Goal: Task Accomplishment & Management: Manage account settings

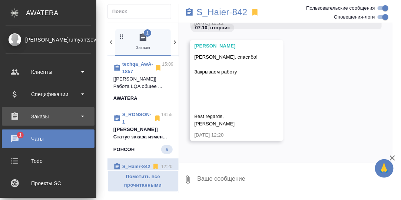
click at [42, 116] on div "Заказы" at bounding box center [48, 116] width 85 height 11
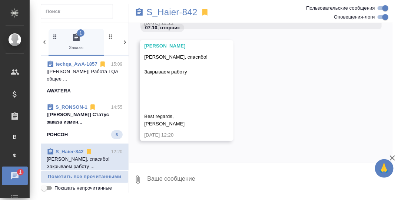
drag, startPoint x: 80, startPoint y: 123, endPoint x: 98, endPoint y: 127, distance: 17.8
click at [80, 123] on p "[Сергеева Анастасия] Статус заказа измен..." at bounding box center [85, 118] width 76 height 15
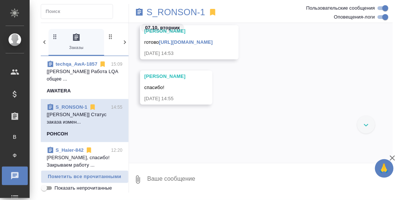
scroll to position [8955, 0]
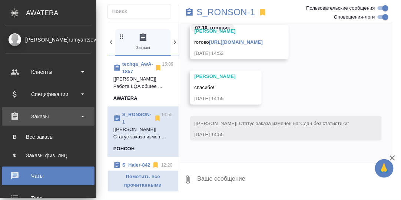
click at [43, 117] on div "Заказы" at bounding box center [48, 116] width 85 height 11
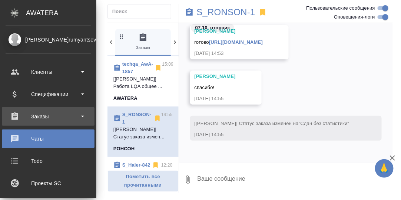
click at [41, 117] on div "Заказы" at bounding box center [48, 116] width 85 height 11
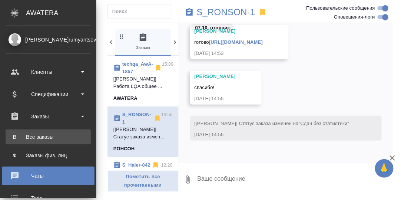
click at [36, 137] on div "Все заказы" at bounding box center [48, 136] width 78 height 7
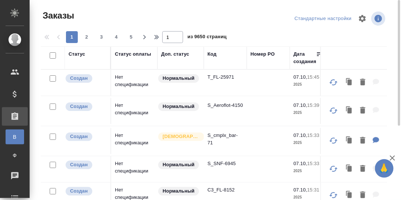
click at [211, 55] on div "Код" at bounding box center [212, 53] width 9 height 7
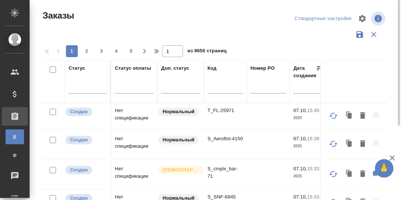
click at [216, 90] on input "text" at bounding box center [226, 88] width 36 height 9
paste input "S_OCT-184"
type input "S_OCT-184"
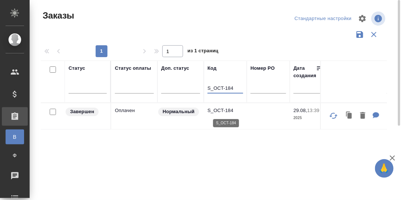
click at [218, 109] on p "S_OCT-184" at bounding box center [226, 110] width 36 height 7
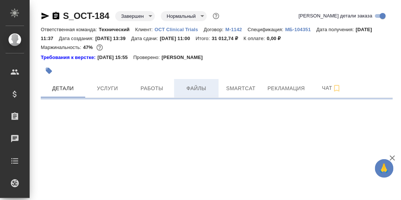
select select "RU"
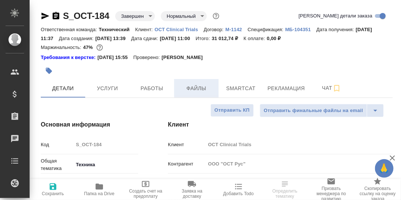
type textarea "x"
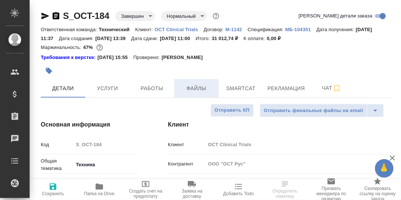
type textarea "x"
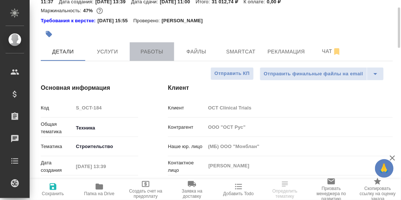
click at [155, 51] on span "Работы" at bounding box center [152, 51] width 36 height 9
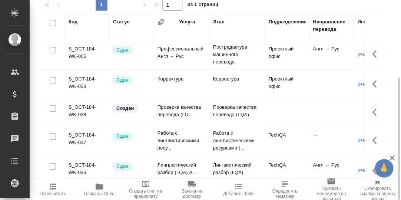
scroll to position [283, 0]
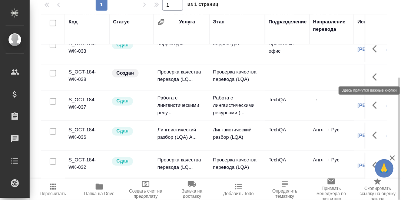
click at [373, 73] on icon "button" at bounding box center [377, 77] width 9 height 9
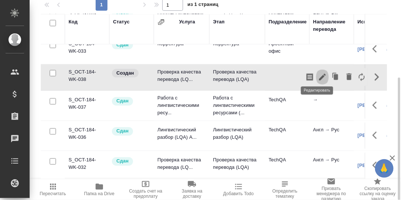
click at [319, 74] on icon "button" at bounding box center [322, 77] width 7 height 7
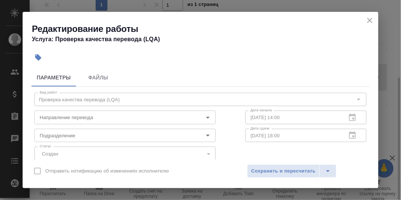
scroll to position [37, 0]
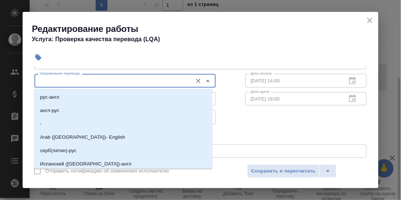
click at [92, 82] on input "Направление перевода" at bounding box center [113, 80] width 152 height 9
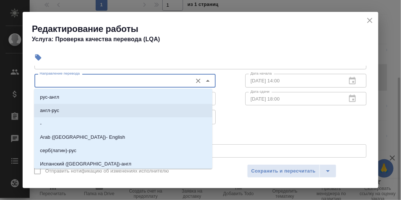
click at [50, 110] on p "англ-рус" at bounding box center [49, 110] width 19 height 7
type input "англ-рус"
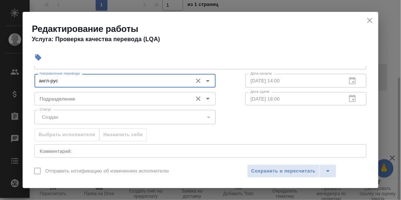
click at [57, 98] on input "Подразделение" at bounding box center [113, 98] width 152 height 9
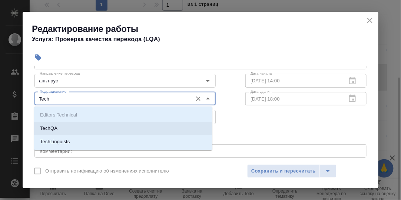
click at [61, 129] on li "TechQA" at bounding box center [123, 128] width 178 height 13
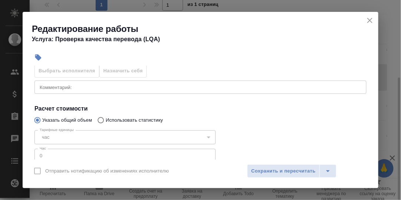
scroll to position [111, 0]
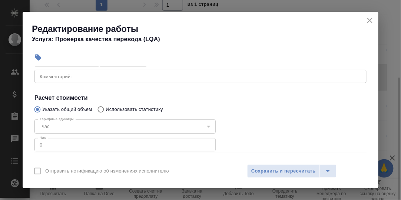
type input "TechQA"
drag, startPoint x: 235, startPoint y: 98, endPoint x: 240, endPoint y: 96, distance: 5.8
click at [235, 98] on h4 "Расчет стоимости" at bounding box center [200, 97] width 332 height 9
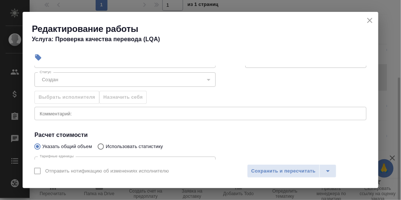
click at [79, 117] on div "x Комментарий:" at bounding box center [200, 113] width 332 height 13
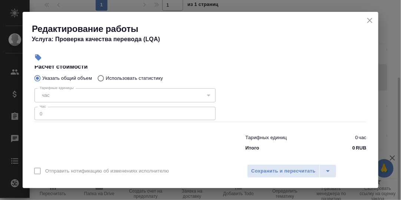
scroll to position [148, 0]
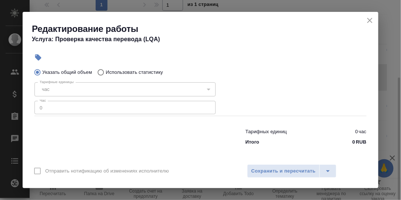
type textarea "Повторная проверка"
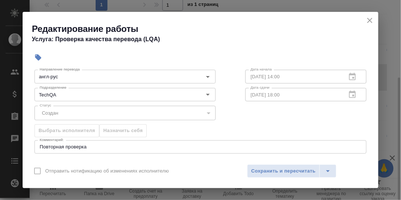
scroll to position [0, 0]
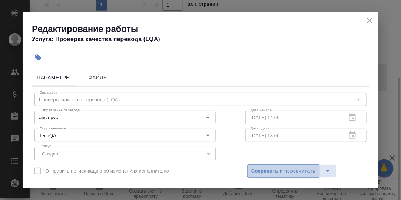
click at [274, 170] on span "Сохранить и пересчитать" at bounding box center [283, 171] width 65 height 9
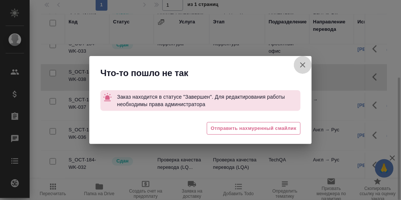
click at [303, 66] on icon "button" at bounding box center [302, 64] width 9 height 9
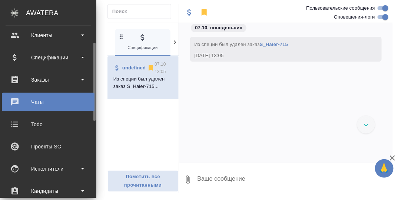
scroll to position [111, 0]
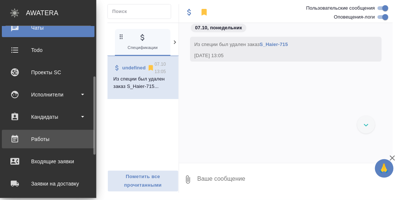
click at [46, 140] on div "Работы" at bounding box center [48, 138] width 85 height 11
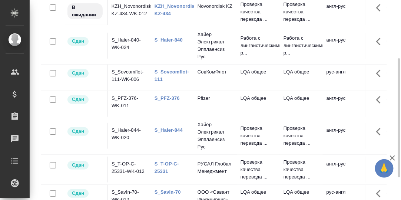
scroll to position [61, 0]
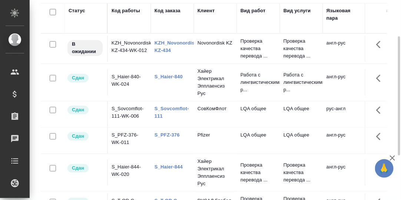
click at [175, 44] on link "KZH_Novonordisk-KZ-434" at bounding box center [177, 46] width 44 height 13
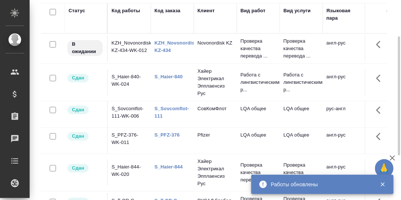
click at [183, 43] on link "KZH_Novonordisk-KZ-434" at bounding box center [177, 46] width 44 height 13
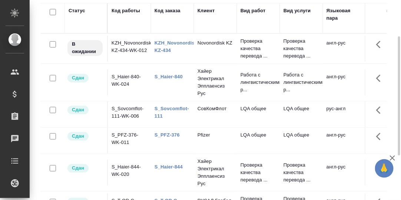
click at [75, 10] on div "Статус" at bounding box center [77, 10] width 17 height 7
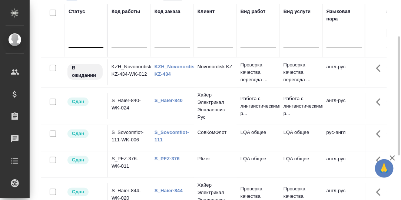
click at [77, 41] on div at bounding box center [86, 40] width 35 height 11
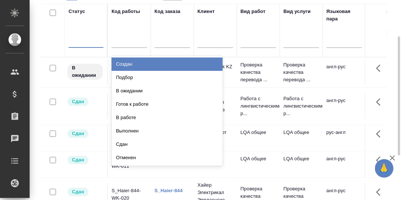
click at [129, 65] on div "Создан" at bounding box center [167, 63] width 111 height 13
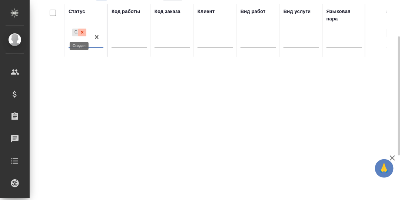
click at [82, 30] on icon at bounding box center [82, 32] width 5 height 5
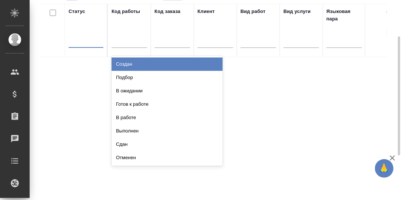
click at [78, 41] on div at bounding box center [86, 40] width 35 height 11
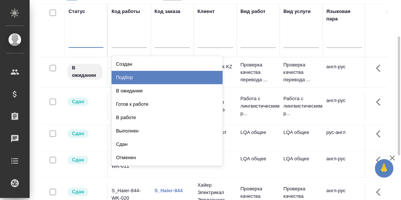
click at [135, 77] on div "Подбор" at bounding box center [167, 77] width 111 height 13
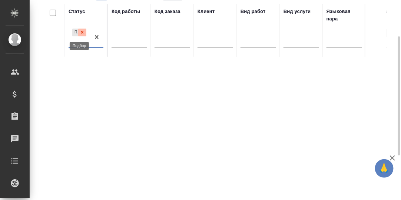
click at [81, 32] on icon at bounding box center [82, 32] width 5 height 5
click at [77, 42] on div at bounding box center [86, 40] width 35 height 11
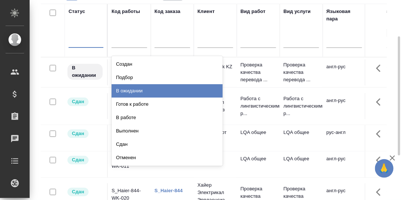
click at [118, 91] on div "В ожидании" at bounding box center [167, 90] width 111 height 13
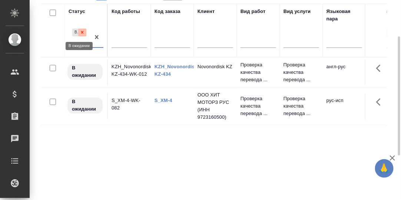
click at [81, 30] on icon at bounding box center [82, 32] width 5 height 5
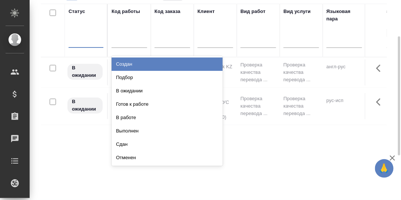
click at [79, 41] on div at bounding box center [86, 40] width 35 height 11
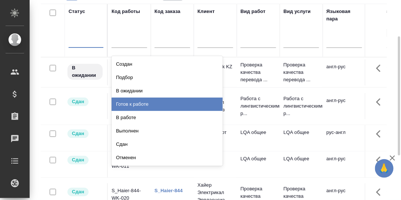
click at [140, 104] on div "Готов к работе" at bounding box center [167, 104] width 111 height 13
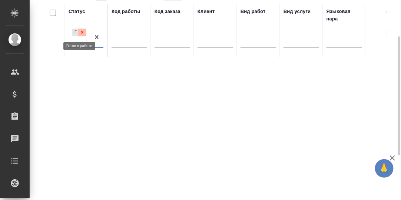
click at [83, 32] on icon at bounding box center [82, 32] width 5 height 5
click at [82, 43] on div at bounding box center [86, 40] width 35 height 11
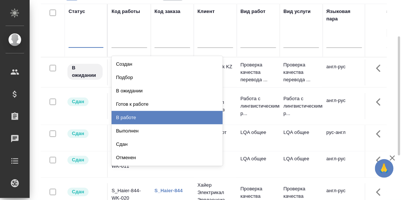
click at [129, 118] on div "В работе" at bounding box center [167, 117] width 111 height 13
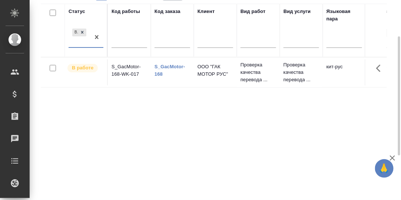
click at [171, 65] on link "S_GacMotor-168" at bounding box center [170, 70] width 30 height 13
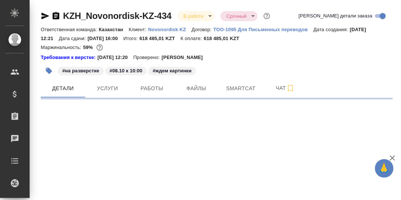
select select "RU"
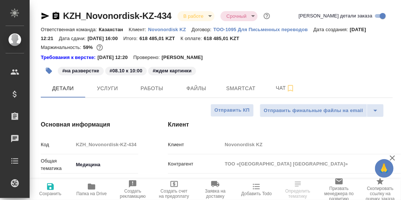
type textarea "x"
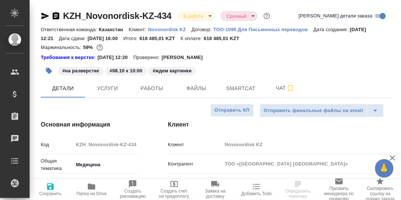
type textarea "x"
click at [165, 30] on p "Novonordisk KZ" at bounding box center [169, 30] width 43 height 6
type textarea "x"
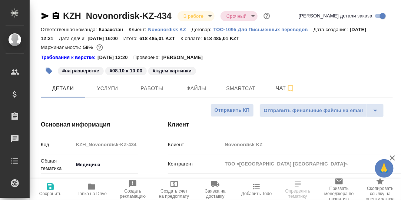
type textarea "x"
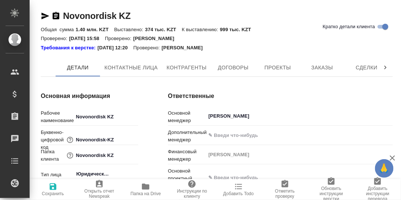
type textarea "x"
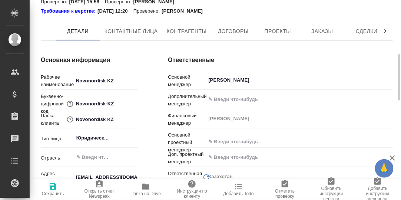
scroll to position [74, 0]
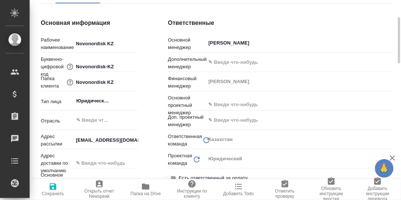
type textarea "x"
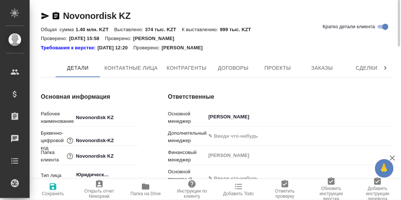
type textarea "x"
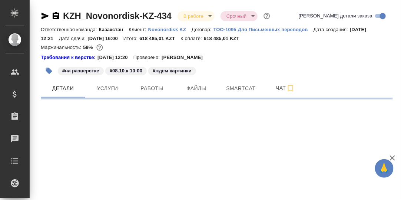
select select "RU"
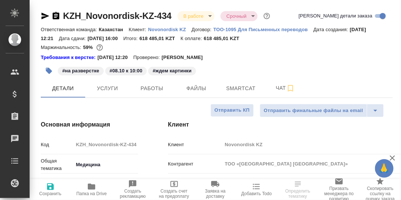
type textarea "x"
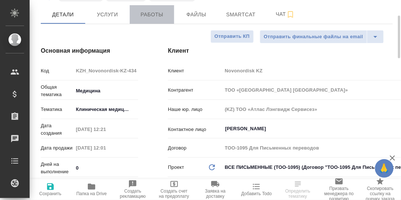
click at [152, 15] on span "Работы" at bounding box center [152, 14] width 36 height 9
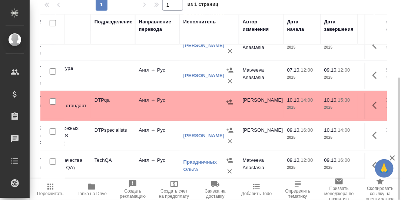
scroll to position [48, 174]
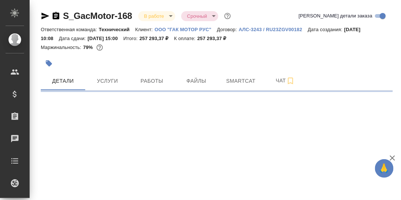
select select "RU"
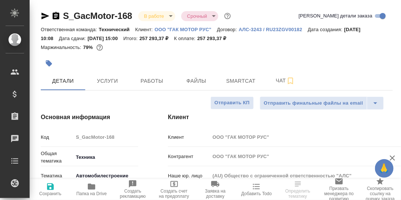
type textarea "x"
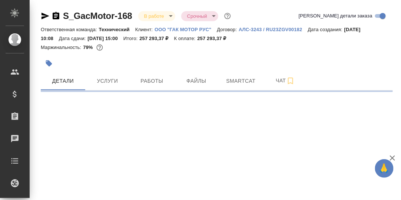
select select "RU"
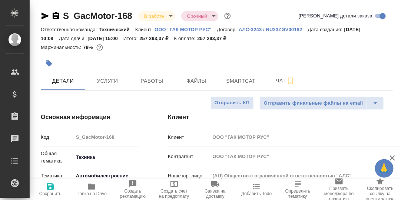
type textarea "x"
click at [195, 29] on p "ООО "ГАК МОТОР РУС"" at bounding box center [186, 30] width 62 height 6
type textarea "x"
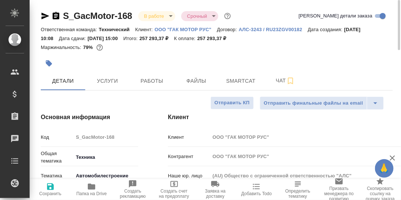
type textarea "x"
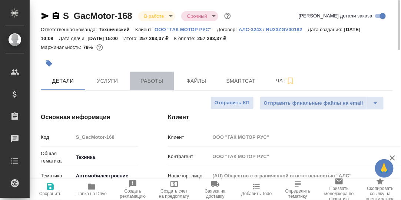
drag, startPoint x: 152, startPoint y: 81, endPoint x: 392, endPoint y: 90, distance: 240.5
click at [152, 81] on span "Работы" at bounding box center [152, 80] width 36 height 9
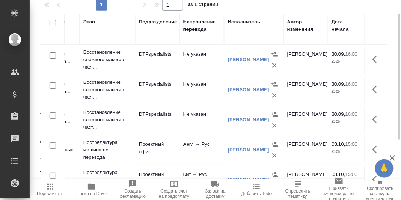
scroll to position [7, 0]
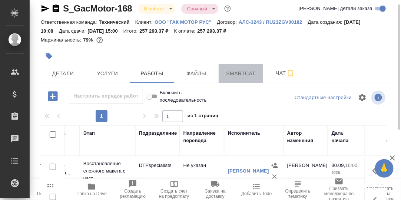
drag, startPoint x: 247, startPoint y: 69, endPoint x: 249, endPoint y: 75, distance: 5.6
click at [246, 70] on span "Smartcat" at bounding box center [241, 73] width 36 height 9
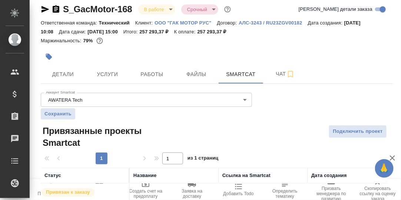
scroll to position [67, 0]
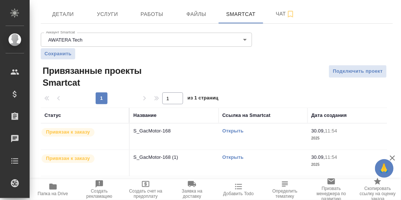
click at [233, 157] on link "Открыть" at bounding box center [232, 157] width 21 height 6
click at [231, 155] on link "Открыть" at bounding box center [232, 157] width 21 height 6
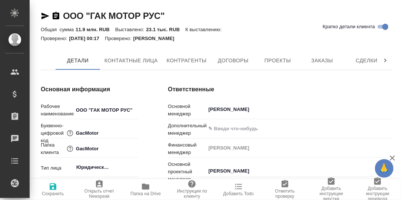
type textarea "x"
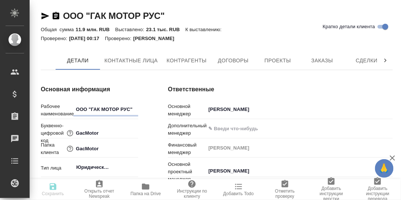
type textarea "x"
drag, startPoint x: 329, startPoint y: 59, endPoint x: 310, endPoint y: 76, distance: 25.5
click at [329, 60] on span "Заказы" at bounding box center [322, 60] width 36 height 9
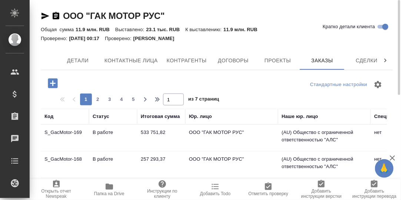
click at [384, 60] on icon at bounding box center [385, 60] width 7 height 7
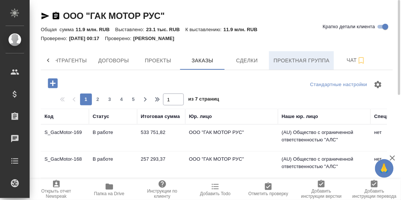
drag, startPoint x: 305, startPoint y: 60, endPoint x: 346, endPoint y: 75, distance: 43.4
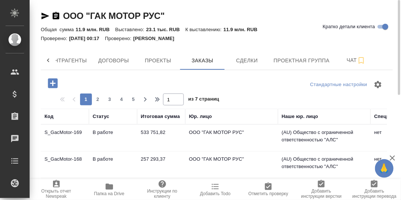
click at [305, 60] on span "Проектная группа" at bounding box center [302, 60] width 56 height 9
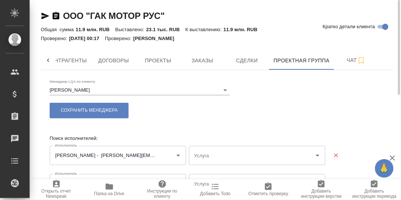
type input "Постредактура машинного перевода - Английский - Русский"
type input "Редактура - Китайский - Русский"
type input "Постредактура машинного перевода - Английский - Русский"
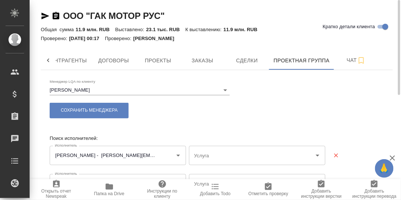
type input "Постредактура машинного перевода - Английский - Русский"
type input "Постредактура машинного перевода - Китайский - Русский"
type input "Редактура - Английский - Русский"
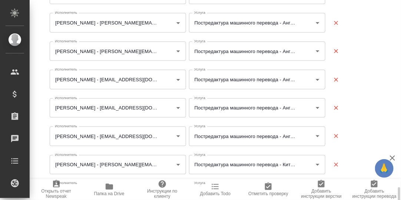
scroll to position [263, 0]
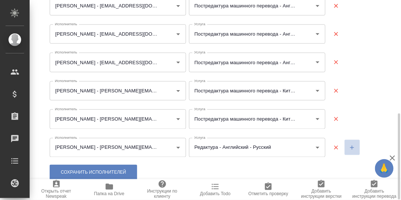
click at [353, 146] on icon "button" at bounding box center [352, 147] width 7 height 7
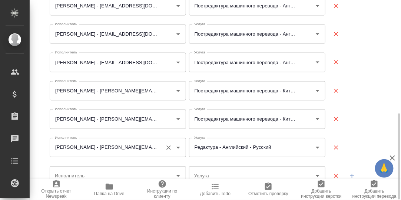
scroll to position [291, 0]
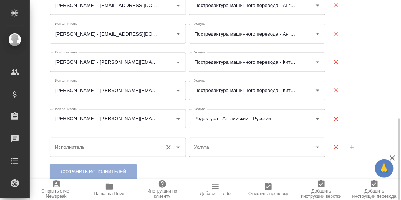
click at [97, 143] on input "Исполнитель" at bounding box center [106, 147] width 106 height 13
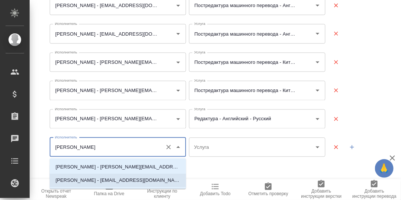
click at [103, 181] on p "[PERSON_NAME] - [EMAIL_ADDRESS][DOMAIN_NAME]" at bounding box center [118, 179] width 125 height 7
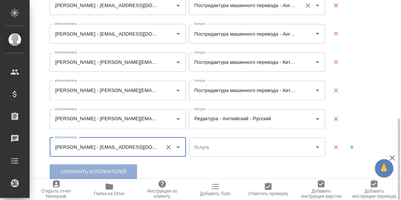
type input "[PERSON_NAME] - [EMAIL_ADDRESS][DOMAIN_NAME]"
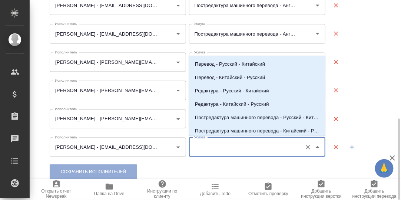
click at [218, 147] on input "Услуга" at bounding box center [245, 147] width 106 height 13
click at [238, 129] on p "Постредактура машинного перевода - Китайский - Русский" at bounding box center [257, 130] width 125 height 7
type input "Постредактура машинного перевода - Китайский - Русский"
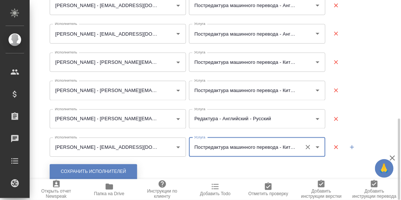
click at [112, 169] on span "Сохранить исполнителей" at bounding box center [93, 172] width 65 height 6
